Goal: Information Seeking & Learning: Find specific fact

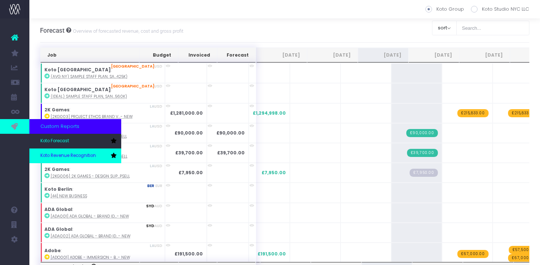
click at [57, 155] on span "Koto Revenue Recognition" at bounding box center [67, 155] width 55 height 7
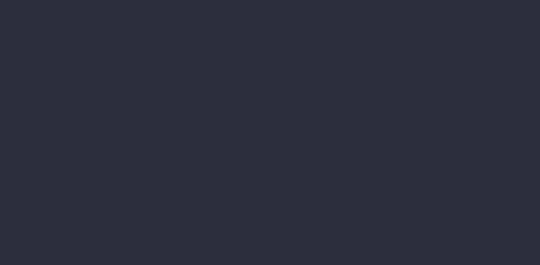
scroll to position [0, 6]
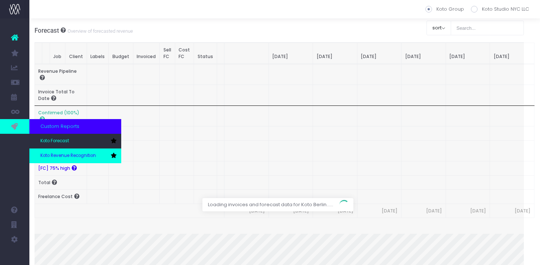
click at [51, 154] on span "Koto Revenue Recognition" at bounding box center [67, 155] width 55 height 7
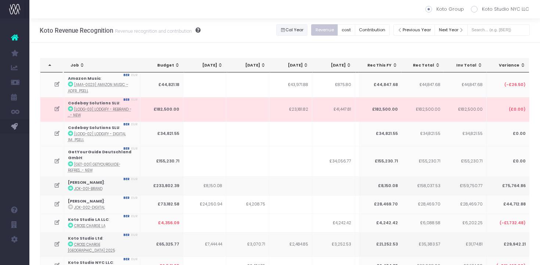
click at [304, 31] on button "Cal Year" at bounding box center [292, 29] width 32 height 11
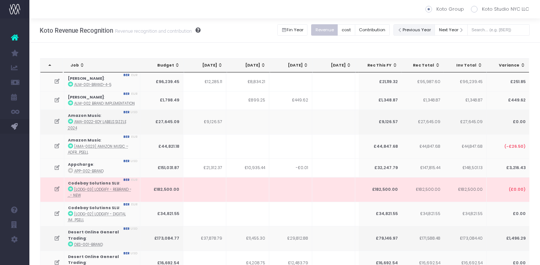
click at [420, 29] on button "Previous Year" at bounding box center [414, 29] width 42 height 11
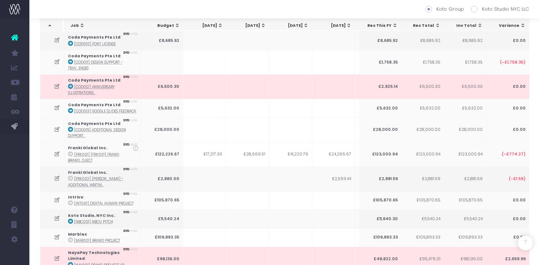
scroll to position [6536, 0]
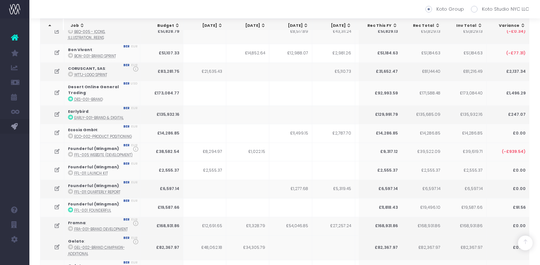
scroll to position [0, 0]
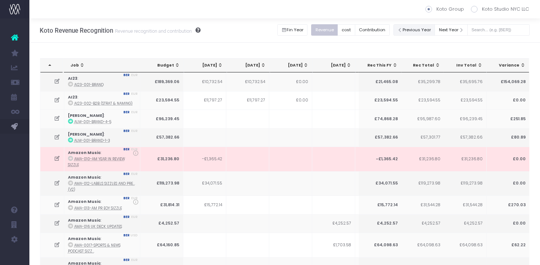
click at [420, 28] on button "Previous Year" at bounding box center [414, 29] width 42 height 11
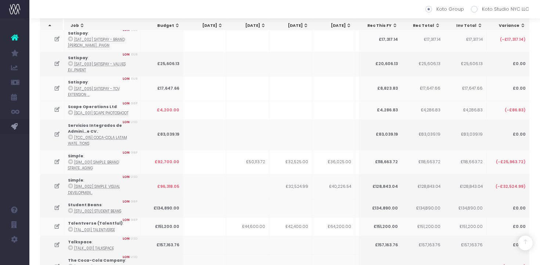
scroll to position [5508, 0]
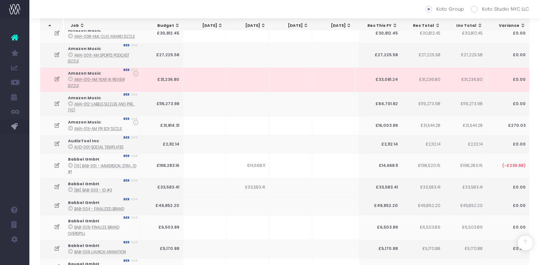
scroll to position [0, 0]
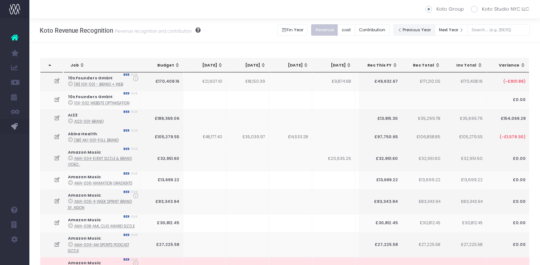
click at [423, 31] on button "Previous Year" at bounding box center [414, 29] width 42 height 11
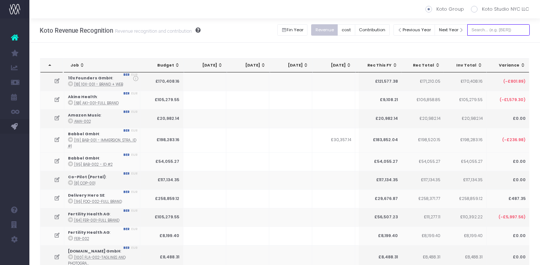
click at [497, 30] on input "text" at bounding box center [498, 29] width 62 height 11
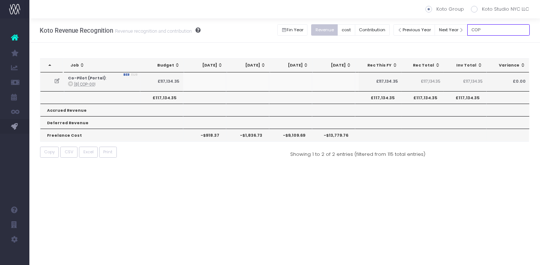
click at [514, 30] on input "COP" at bounding box center [498, 29] width 62 height 11
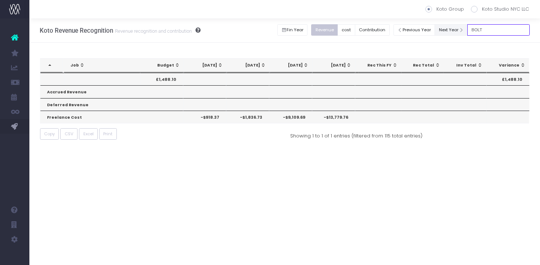
type input "BOLT"
click at [451, 29] on button "Next Year" at bounding box center [451, 29] width 33 height 11
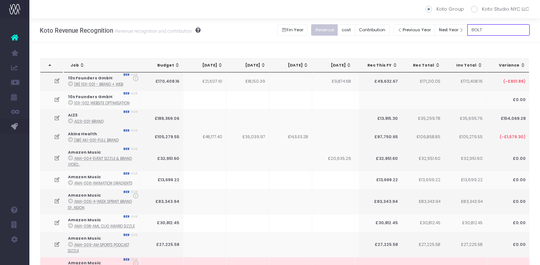
click at [502, 30] on input "BOLT" at bounding box center [498, 29] width 62 height 11
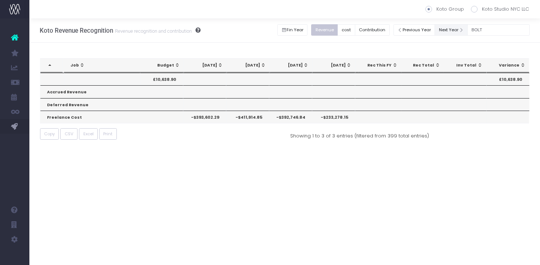
click at [457, 27] on button "Next Year" at bounding box center [451, 29] width 33 height 11
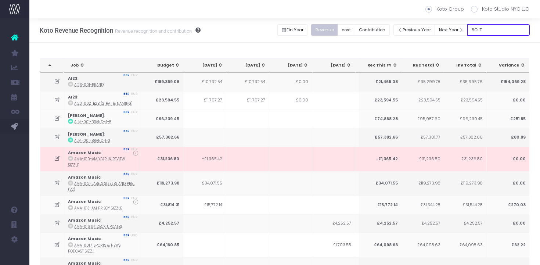
click at [489, 30] on input "BOLT" at bounding box center [498, 29] width 62 height 11
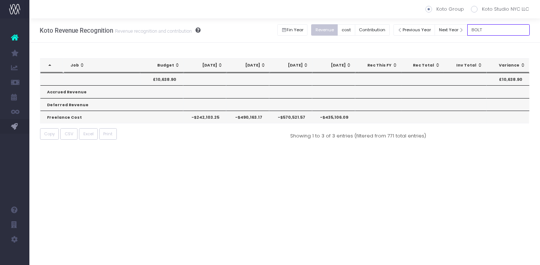
click at [491, 26] on input "BOLT" at bounding box center [498, 29] width 62 height 11
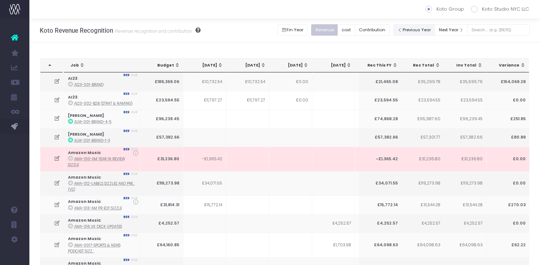
click at [425, 30] on button "Previous Year" at bounding box center [414, 29] width 42 height 11
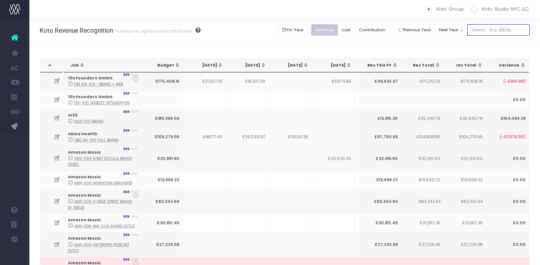
click at [490, 31] on input "text" at bounding box center [498, 29] width 62 height 11
type input "BOLT"
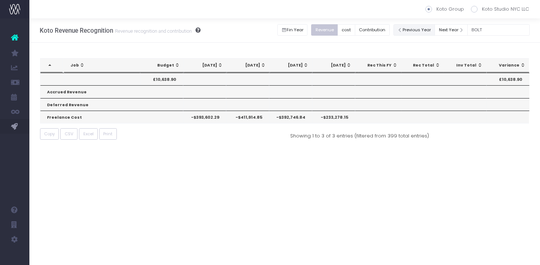
click at [426, 31] on button "Previous Year" at bounding box center [414, 29] width 42 height 11
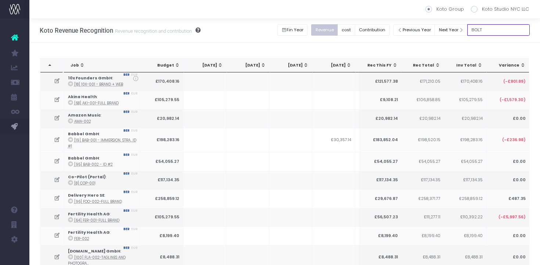
click at [494, 31] on input "BOLT" at bounding box center [498, 29] width 62 height 11
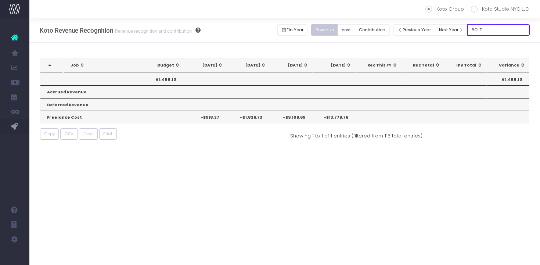
click at [491, 28] on input "BOLT" at bounding box center [498, 29] width 62 height 11
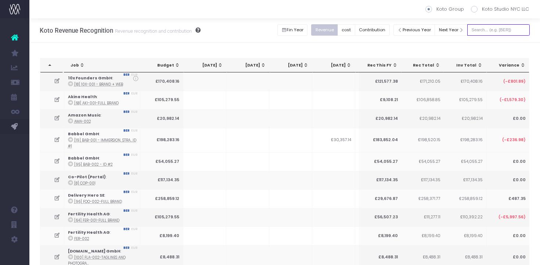
paste input "Cyber Guru"
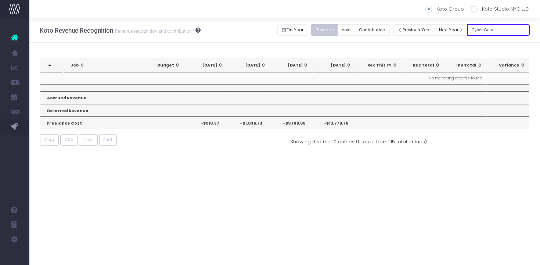
click at [493, 27] on input "Cyber Guru" at bounding box center [498, 29] width 62 height 11
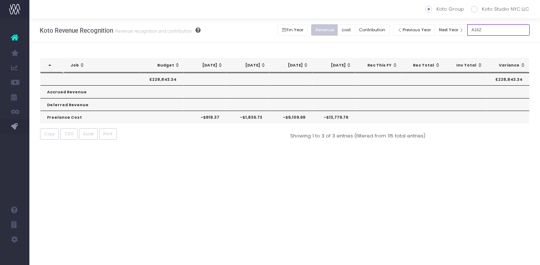
click at [493, 30] on input "A16Z" at bounding box center [498, 29] width 62 height 11
type input "A16"
click at [490, 28] on input "A16" at bounding box center [498, 29] width 62 height 11
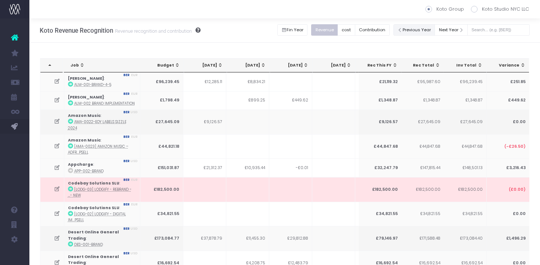
click at [432, 30] on button "Previous Year" at bounding box center [414, 29] width 42 height 11
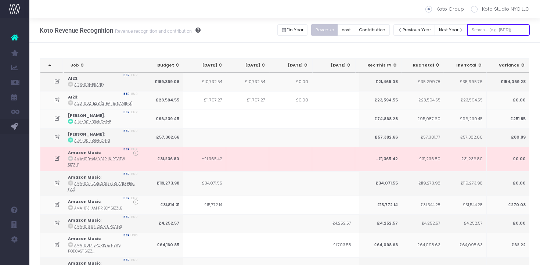
click at [497, 31] on input "text" at bounding box center [498, 29] width 62 height 11
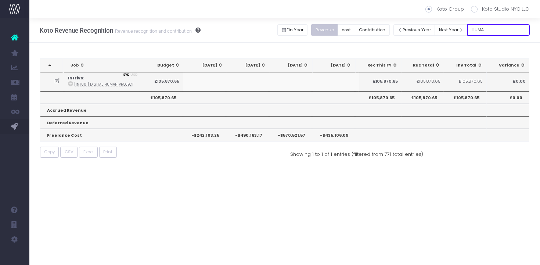
click at [509, 30] on input "HUMA" at bounding box center [498, 29] width 62 height 11
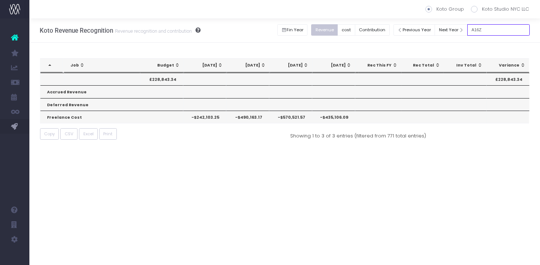
type input "A16Z"
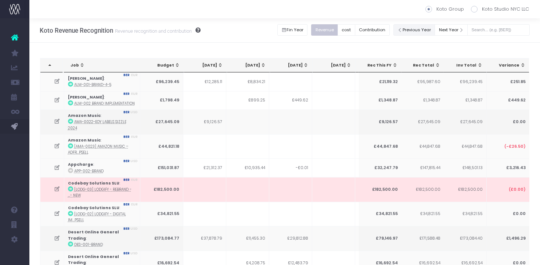
click at [424, 31] on button "Previous Year" at bounding box center [414, 29] width 42 height 11
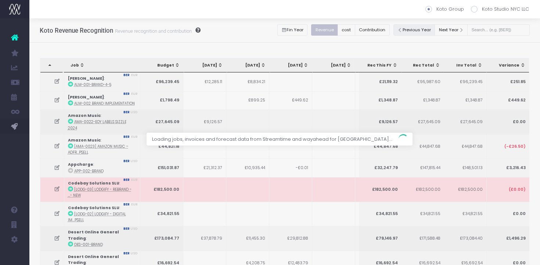
click at [504, 27] on div at bounding box center [270, 132] width 540 height 265
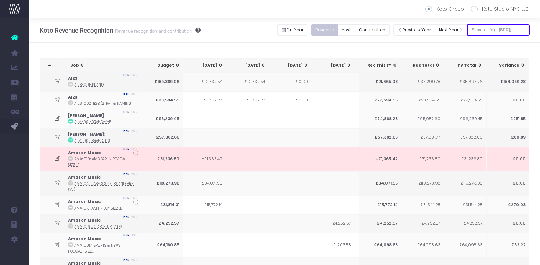
click at [493, 30] on input "text" at bounding box center [498, 29] width 62 height 11
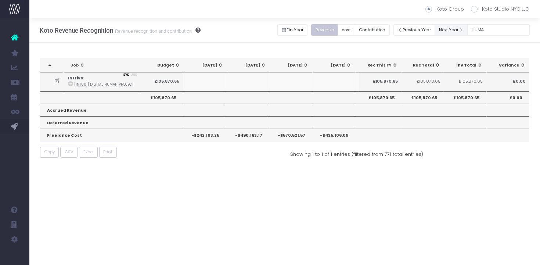
click at [454, 29] on button "Next Year" at bounding box center [451, 29] width 33 height 11
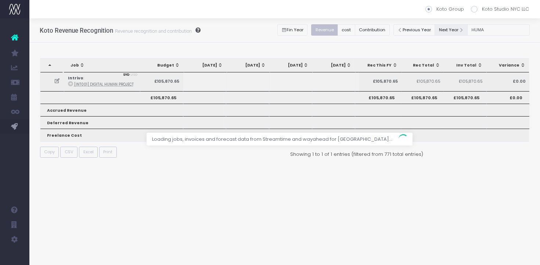
click at [54, 81] on div at bounding box center [270, 132] width 540 height 265
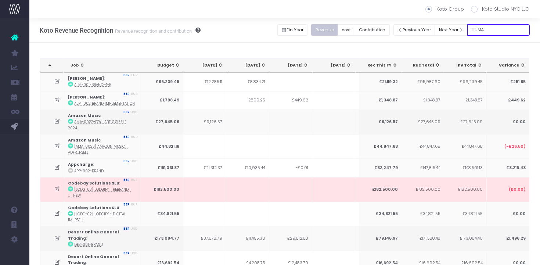
click at [505, 28] on input "HUMA" at bounding box center [498, 29] width 62 height 11
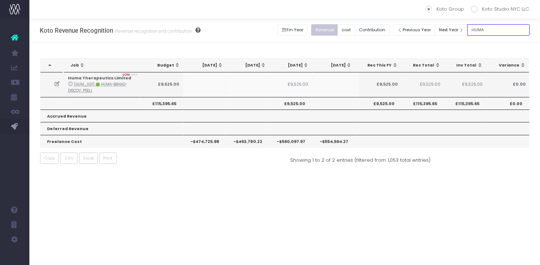
click at [502, 31] on input "HUMA" at bounding box center [498, 29] width 62 height 11
type input "OMSE"
